Goal: Find specific page/section: Find specific page/section

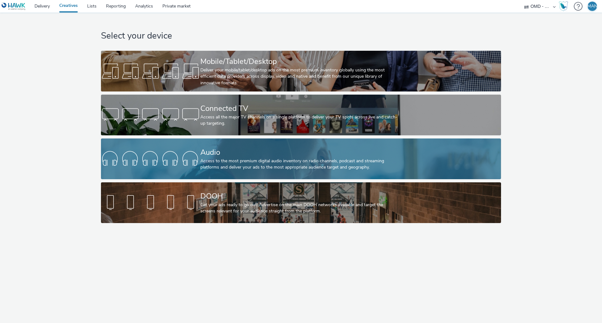
click at [231, 155] on div "Audio" at bounding box center [299, 152] width 199 height 11
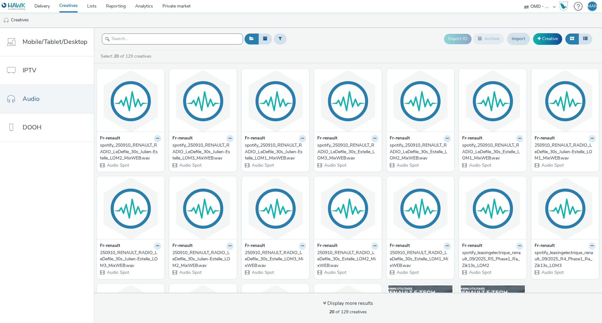
click at [174, 39] on input "text" at bounding box center [172, 39] width 141 height 11
paste input "affinity-spotify_art_com_tpepme-vu_lcv_audio-s_audio-pcc-nd-na-cpm-30_noskip"
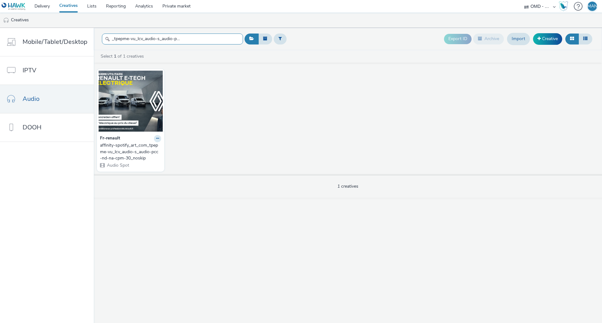
type input "affinity-spotify_art_com_tpepme-vu_lcv_audio-s_audio-pcc-nd-na-cpm-30_noskip"
click at [120, 150] on div "affinity-spotify_art_com_tpepme-vu_lcv_audio-s_audio-pcc-nd-na-cpm-30_noskip" at bounding box center [129, 151] width 59 height 19
